Goal: Task Accomplishment & Management: Use online tool/utility

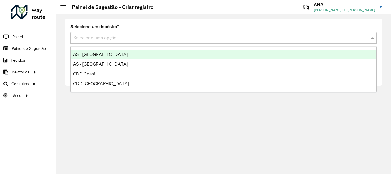
click at [94, 38] on input "text" at bounding box center [217, 38] width 289 height 7
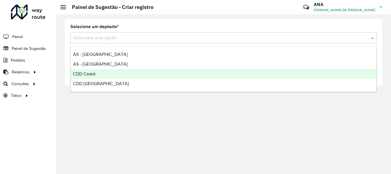
click at [96, 73] on div "CDD Ceará" at bounding box center [224, 74] width 306 height 10
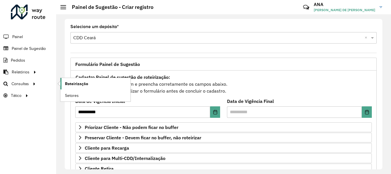
click at [77, 87] on link "Roteirização" at bounding box center [95, 83] width 70 height 11
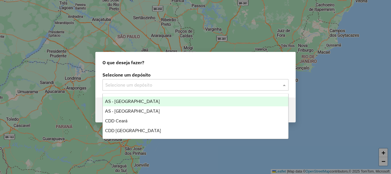
click at [120, 84] on input "text" at bounding box center [189, 85] width 169 height 7
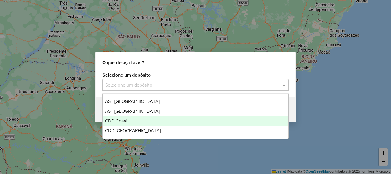
click at [123, 120] on span "CDD Ceará" at bounding box center [116, 120] width 22 height 5
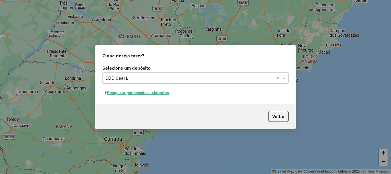
click at [154, 91] on button "Pesquisar por sessões existentes" at bounding box center [137, 92] width 69 height 9
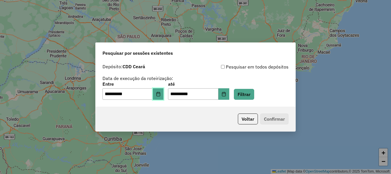
click at [164, 96] on button "Choose Date" at bounding box center [158, 93] width 11 height 11
click at [186, 118] on div "Voltar Confirmar" at bounding box center [196, 119] width 200 height 25
click at [164, 97] on button "Choose Date" at bounding box center [158, 93] width 11 height 11
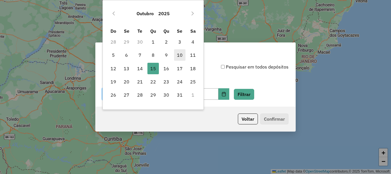
click at [179, 55] on span "10" at bounding box center [179, 54] width 11 height 11
type input "**********"
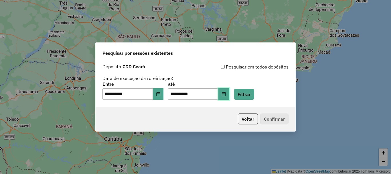
click at [226, 96] on icon "Choose Date" at bounding box center [224, 94] width 4 height 5
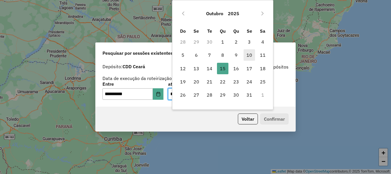
click at [250, 55] on span "10" at bounding box center [249, 54] width 11 height 11
type input "**********"
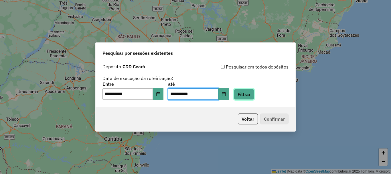
click at [254, 94] on button "Filtrar" at bounding box center [244, 94] width 20 height 11
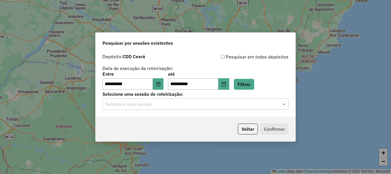
click at [160, 104] on input "text" at bounding box center [189, 104] width 169 height 7
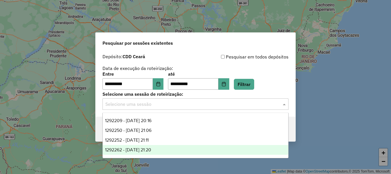
click at [151, 148] on span "1292262 - 10/10/2025 21:20" at bounding box center [128, 149] width 46 height 5
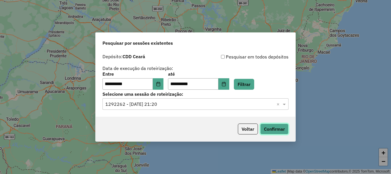
click at [270, 128] on button "Confirmar" at bounding box center [275, 129] width 28 height 11
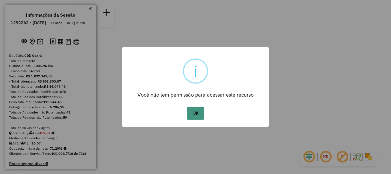
click at [198, 113] on button "OK" at bounding box center [195, 113] width 17 height 13
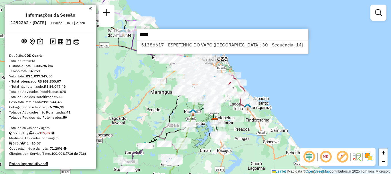
type input "*****"
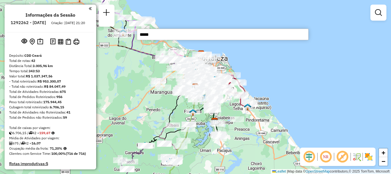
click at [222, 40] on div "Janela de atendimento Grade de atendimento Capacidade Transportadoras Veículos …" at bounding box center [195, 87] width 391 height 174
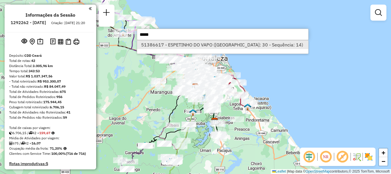
type input "*****"
click at [210, 43] on li "51386617 - ESPETINHO DO VAPO ([GEOGRAPHIC_DATA]: 30 - Sequência: 14)" at bounding box center [222, 44] width 171 height 9
select select "**********"
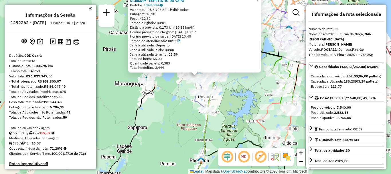
click at [37, 23] on h6 "1292262 - [DATE]" at bounding box center [29, 22] width 36 height 5
copy h6 "1292262"
